Goal: Feedback & Contribution: Submit feedback/report problem

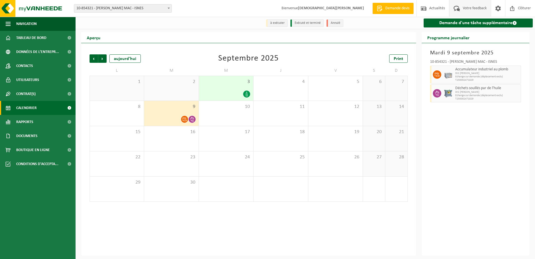
click at [470, 8] on span "Votre feedback" at bounding box center [475, 8] width 27 height 17
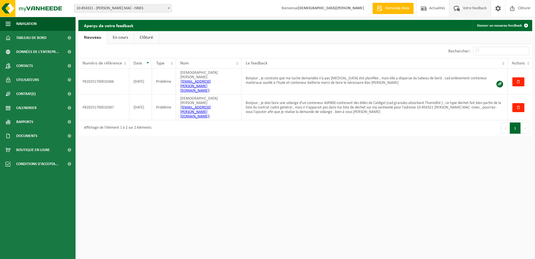
click at [116, 34] on link "En cours" at bounding box center [120, 37] width 27 height 13
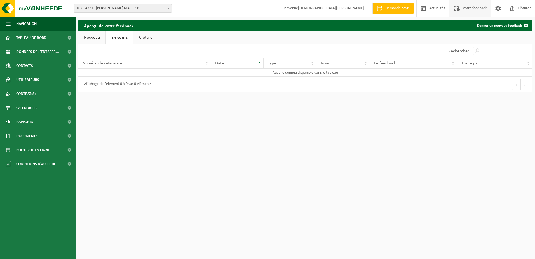
click at [146, 36] on link "Clôturé" at bounding box center [146, 37] width 25 height 13
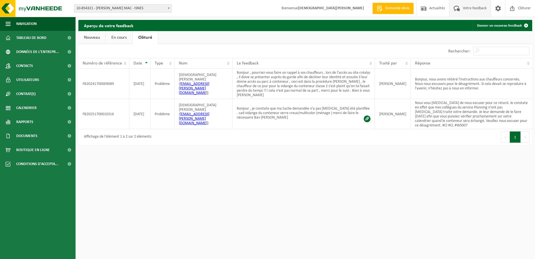
click at [91, 37] on link "Nouveau" at bounding box center [91, 37] width 27 height 13
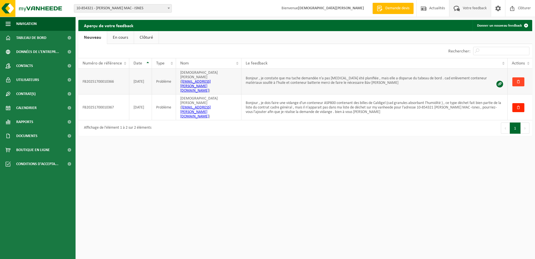
click at [519, 80] on span "button" at bounding box center [519, 82] width 4 height 4
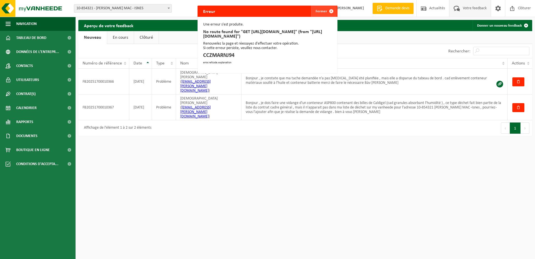
click at [327, 9] on span "button" at bounding box center [331, 11] width 11 height 11
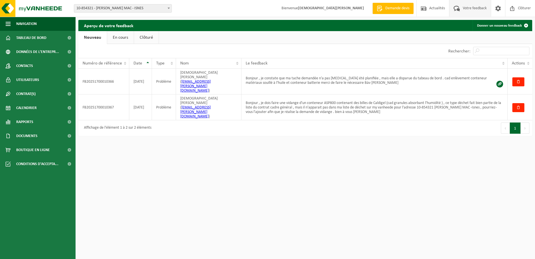
click at [349, 168] on div "Site: 10-854321 - ELIA CRÉALYS MAC - ISNES 10-859403 - ELIA CRÉALYS FACILITIES …" at bounding box center [267, 129] width 535 height 259
click at [530, 63] on th "Actions" at bounding box center [520, 63] width 25 height 11
click at [523, 64] on span "Actions" at bounding box center [518, 63] width 13 height 4
click at [527, 64] on th "Actions" at bounding box center [520, 63] width 25 height 11
click at [519, 63] on span "Actions" at bounding box center [518, 63] width 13 height 4
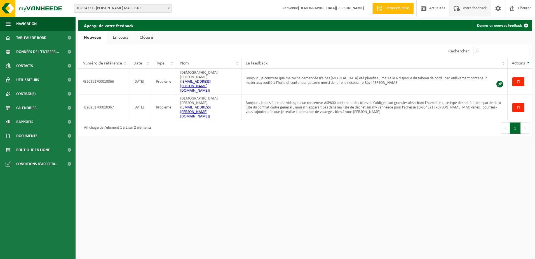
click at [462, 138] on div "Site: 10-854321 - ELIA CRÉALYS MAC - ISNES 10-859403 - ELIA CRÉALYS FACILITIES …" at bounding box center [267, 129] width 535 height 259
click at [261, 73] on td "Bonjour , je constate que ma tache demandée n'a pas encore été planifiée , mais…" at bounding box center [375, 82] width 266 height 26
click at [112, 76] on td "FB20251700010366" at bounding box center [103, 82] width 51 height 26
click at [174, 149] on div "Site: 10-854321 - ELIA CRÉALYS MAC - ISNES 10-859403 - ELIA CRÉALYS FACILITIES …" at bounding box center [267, 129] width 535 height 259
drag, startPoint x: 223, startPoint y: 188, endPoint x: 220, endPoint y: 185, distance: 4.6
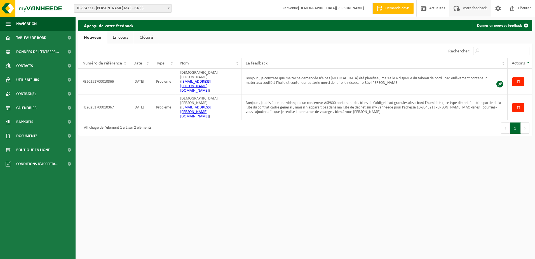
click at [222, 187] on div "Site: 10-854321 - ELIA CRÉALYS MAC - ISNES 10-859403 - ELIA CRÉALYS FACILITIES …" at bounding box center [267, 129] width 535 height 259
click at [217, 183] on div "Site: 10-854321 - ELIA CRÉALYS MAC - ISNES 10-859403 - ELIA CRÉALYS FACILITIES …" at bounding box center [267, 129] width 535 height 259
click at [33, 37] on span "Tableau de bord" at bounding box center [31, 38] width 30 height 14
